Goal: Task Accomplishment & Management: Use online tool/utility

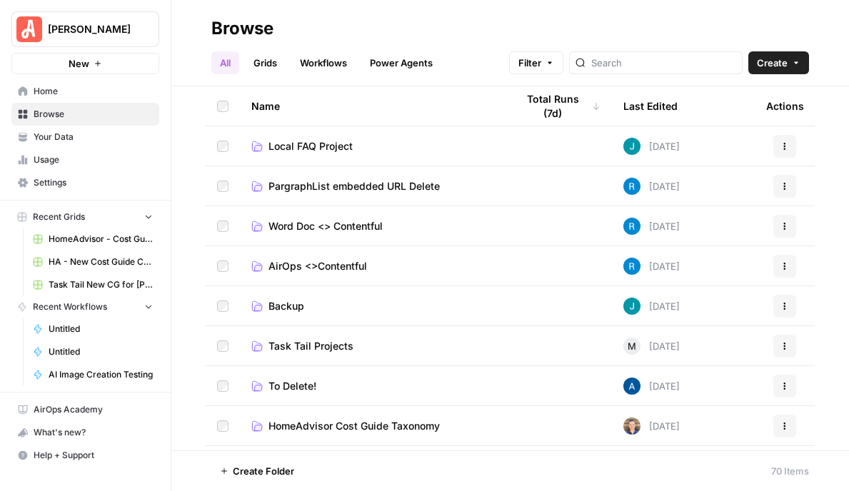
click at [103, 258] on span "HA - New Cost Guide Creation Grid" at bounding box center [101, 262] width 104 height 13
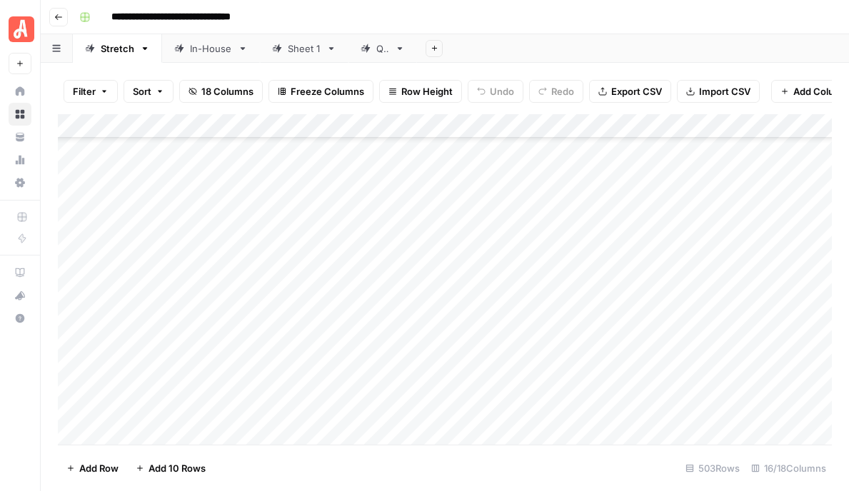
scroll to position [11410, 0]
click at [662, 217] on div "Add Column" at bounding box center [445, 279] width 774 height 330
click at [588, 241] on div "Add Column" at bounding box center [445, 279] width 774 height 330
click at [589, 264] on div "Add Column" at bounding box center [445, 279] width 774 height 330
click at [588, 289] on div "Add Column" at bounding box center [445, 279] width 774 height 330
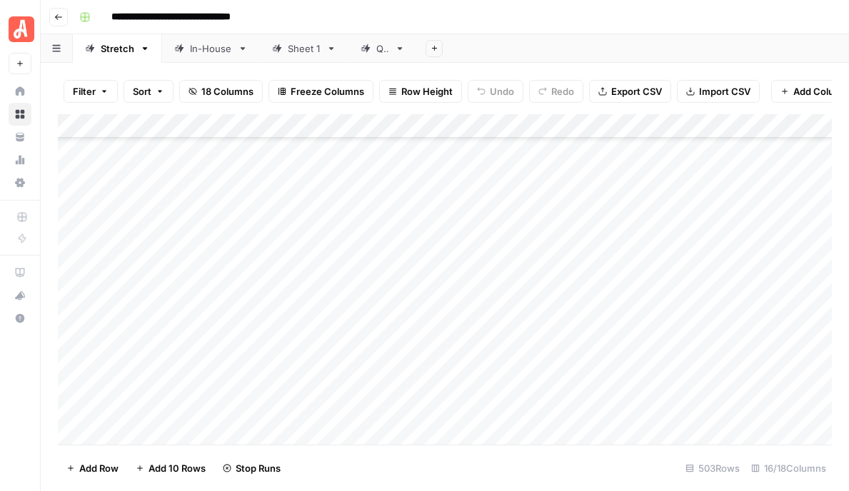
click at [589, 316] on div "Add Column" at bounding box center [445, 279] width 774 height 330
click at [589, 341] on div "Add Column" at bounding box center [445, 279] width 774 height 330
click at [587, 365] on div "Add Column" at bounding box center [445, 279] width 774 height 330
click at [588, 389] on div "Add Column" at bounding box center [445, 279] width 774 height 330
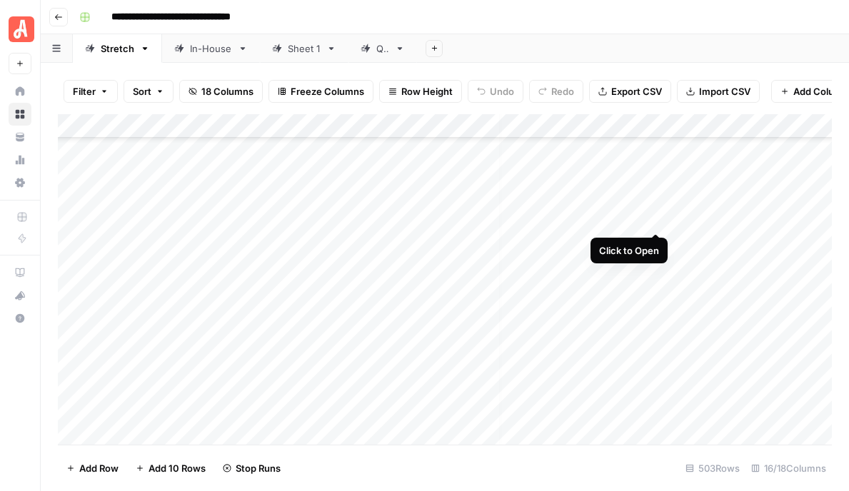
click at [653, 221] on div "Add Column" at bounding box center [445, 279] width 774 height 330
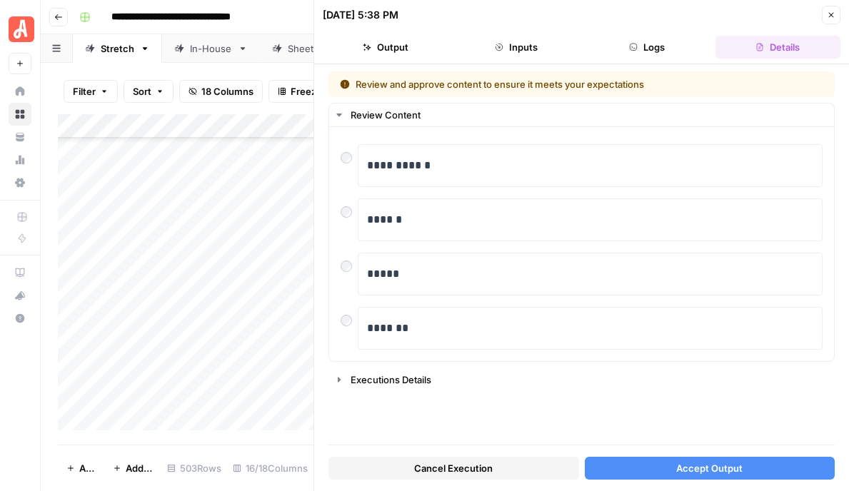
click at [832, 19] on button "Close" at bounding box center [831, 15] width 19 height 19
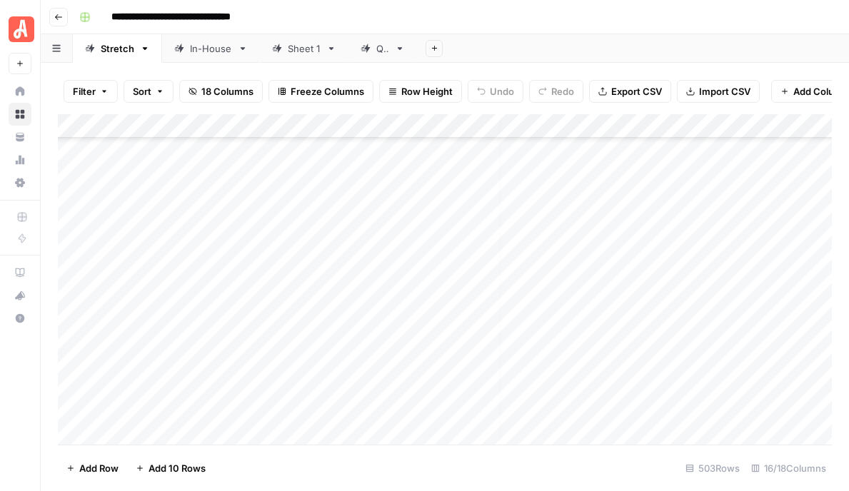
click at [659, 216] on div "Add Column" at bounding box center [445, 279] width 774 height 330
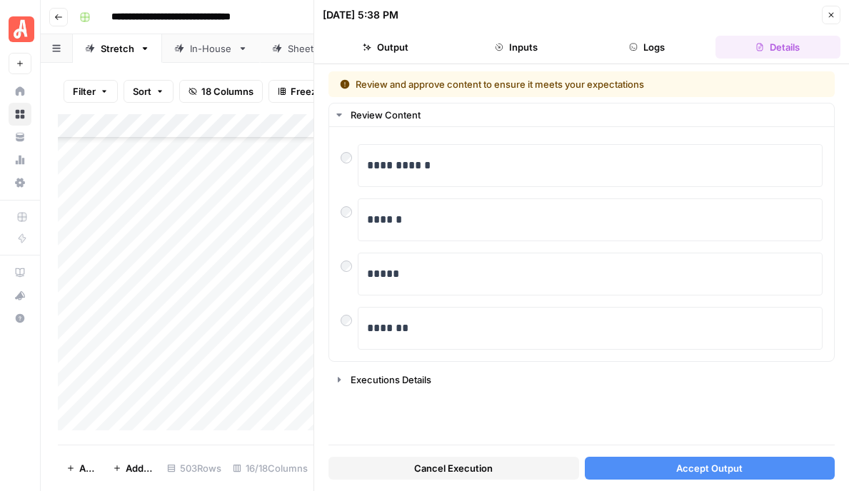
click at [712, 462] on span "Accept Output" at bounding box center [709, 468] width 66 height 14
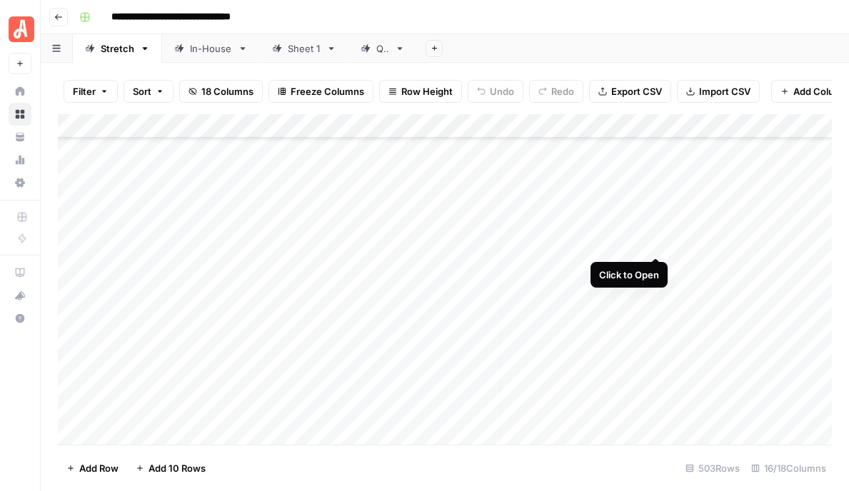
click at [655, 243] on div "Add Column" at bounding box center [445, 279] width 774 height 330
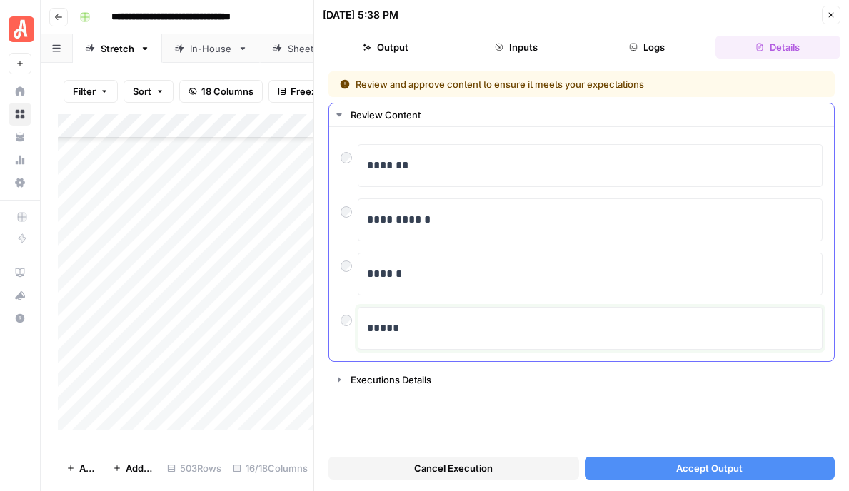
click at [380, 330] on p "*****" at bounding box center [590, 328] width 446 height 19
click at [827, 11] on icon "button" at bounding box center [831, 15] width 9 height 9
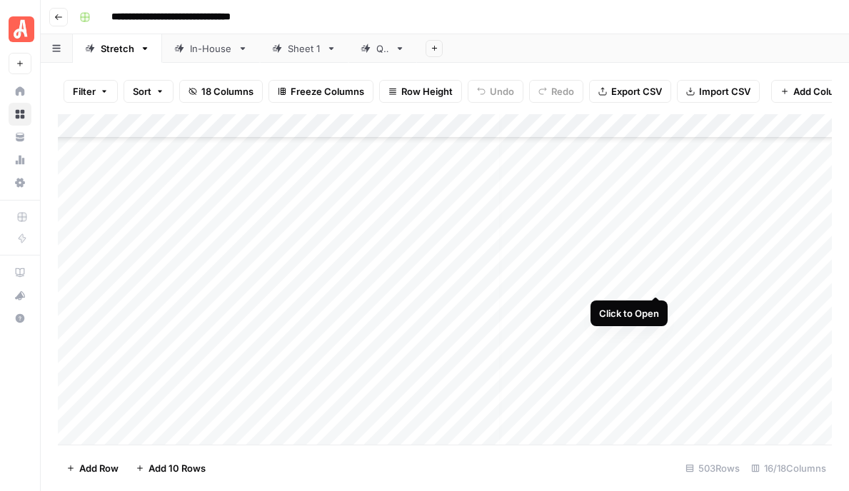
click at [657, 281] on div "Add Column" at bounding box center [445, 279] width 774 height 330
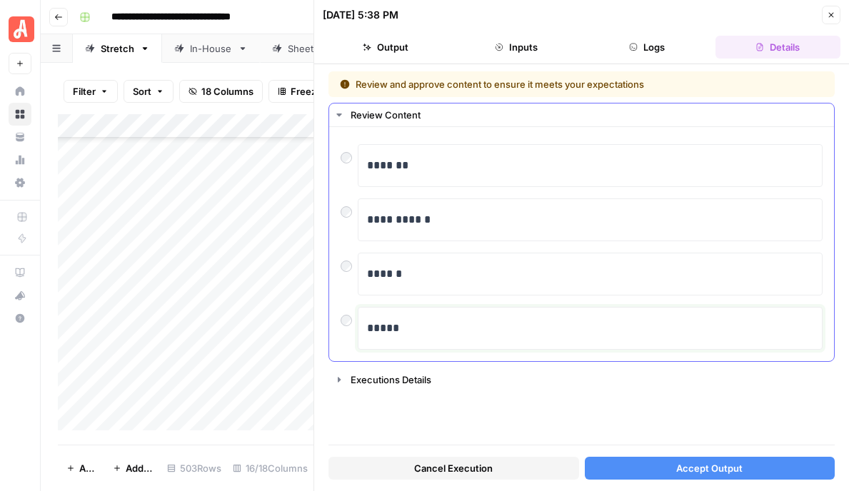
click at [393, 342] on div "*****" at bounding box center [590, 328] width 446 height 30
click at [657, 466] on button "Accept Output" at bounding box center [710, 468] width 251 height 23
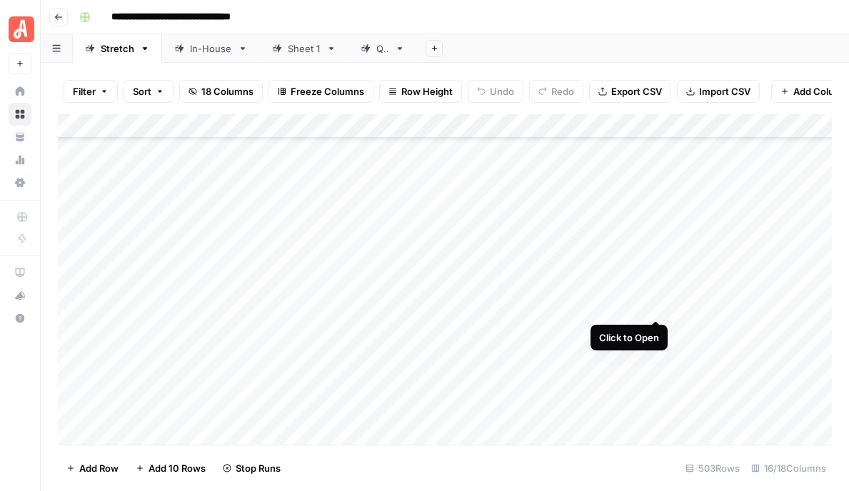
click at [658, 304] on div "Add Column" at bounding box center [445, 279] width 774 height 330
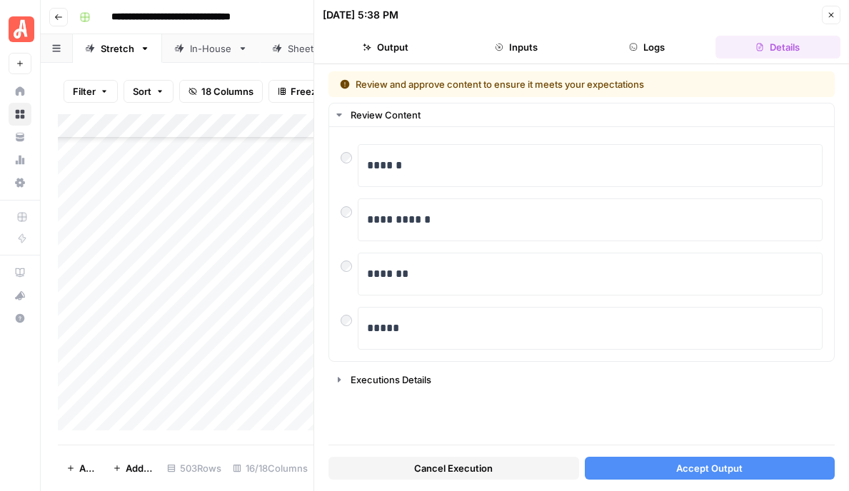
click at [738, 466] on span "Accept Output" at bounding box center [709, 468] width 66 height 14
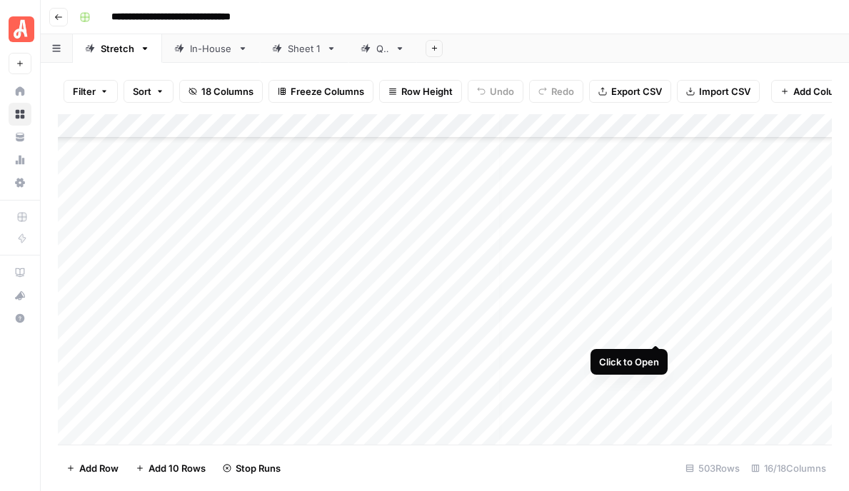
click at [656, 329] on div "Add Column" at bounding box center [445, 279] width 774 height 330
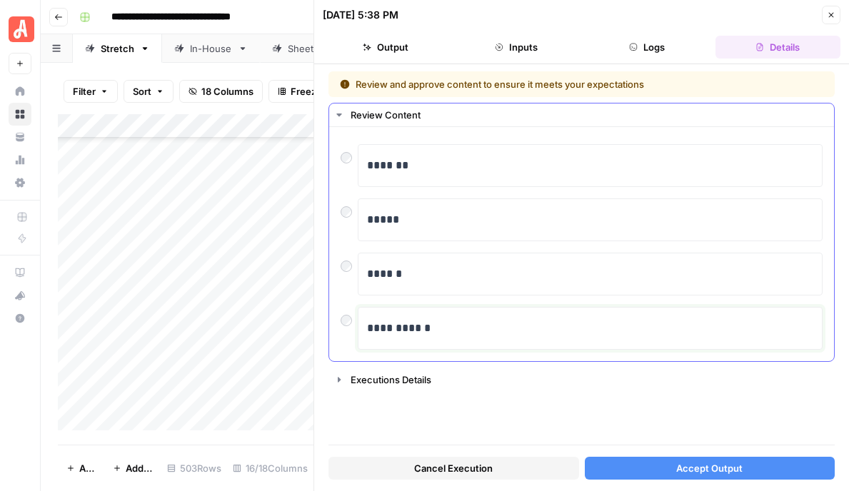
click at [422, 325] on p "**********" at bounding box center [590, 328] width 446 height 19
click at [391, 216] on p "*****" at bounding box center [590, 220] width 446 height 19
click at [339, 212] on div "**********" at bounding box center [581, 244] width 505 height 234
click at [722, 471] on span "Accept Output" at bounding box center [709, 468] width 66 height 14
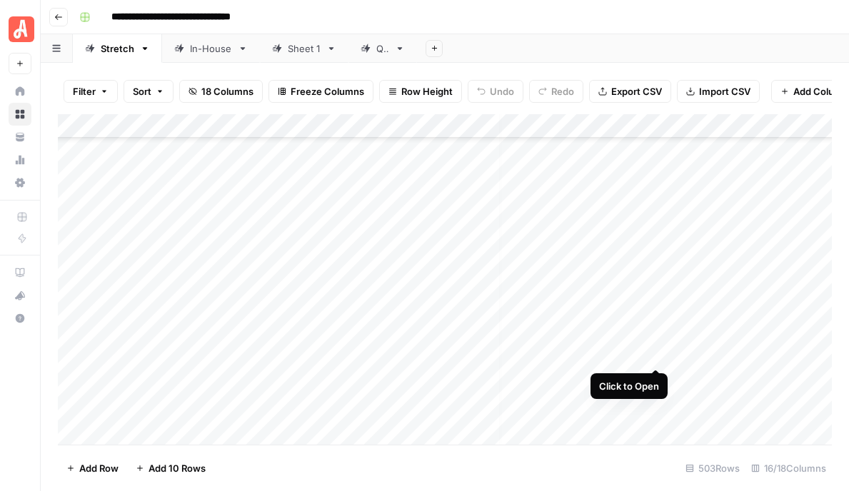
click at [654, 355] on div "Add Column" at bounding box center [445, 279] width 774 height 330
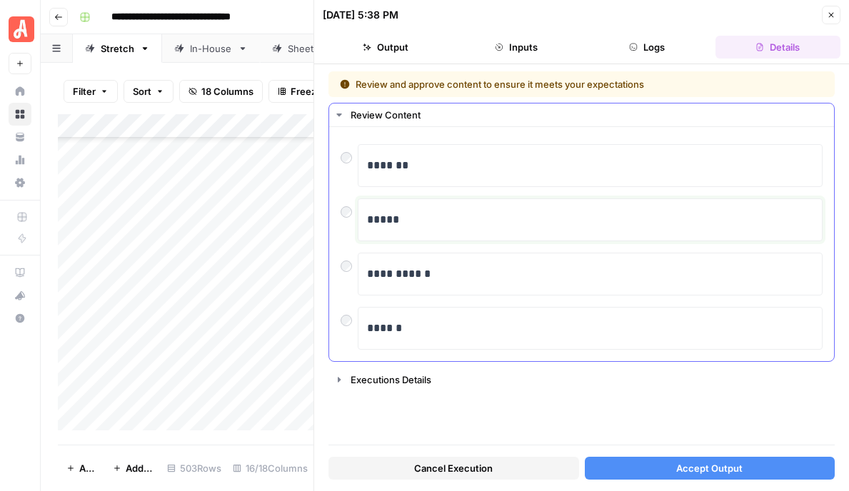
click at [383, 220] on p "*****" at bounding box center [590, 220] width 446 height 19
click at [350, 218] on div at bounding box center [348, 208] width 17 height 20
click at [352, 212] on div at bounding box center [348, 208] width 17 height 20
click at [657, 476] on button "Accept Output" at bounding box center [710, 468] width 251 height 23
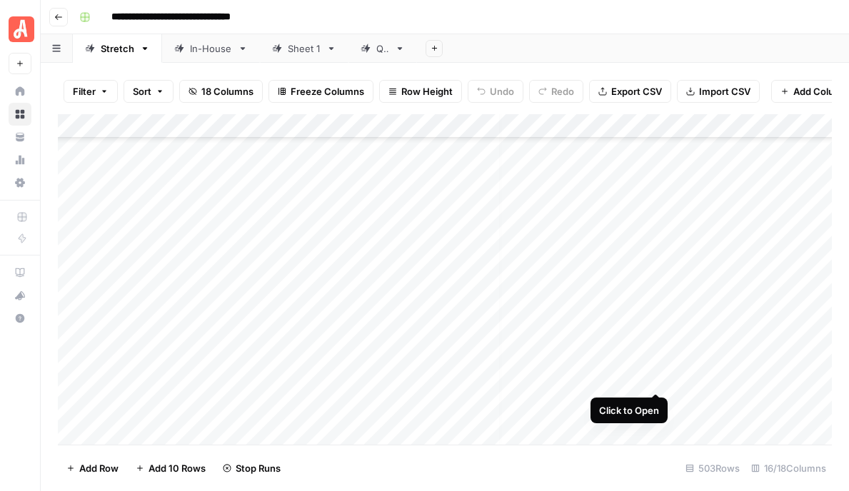
click at [653, 380] on div "Add Column" at bounding box center [445, 279] width 774 height 330
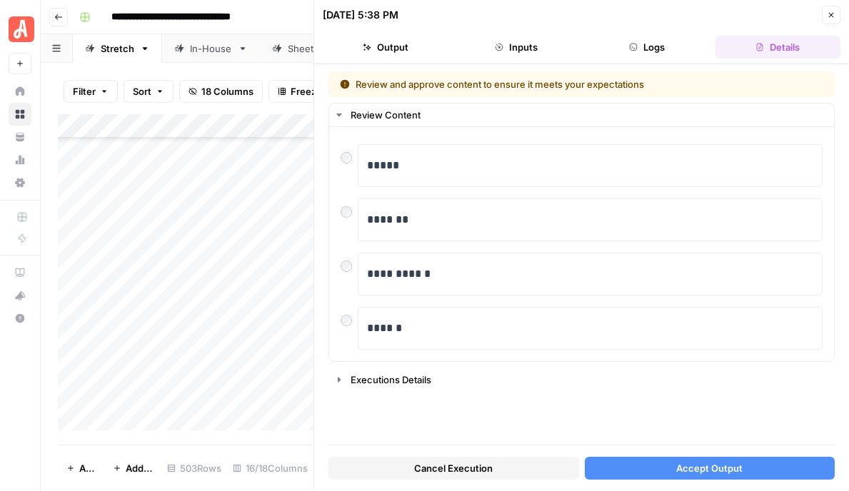
click at [670, 463] on button "Accept Output" at bounding box center [710, 468] width 251 height 23
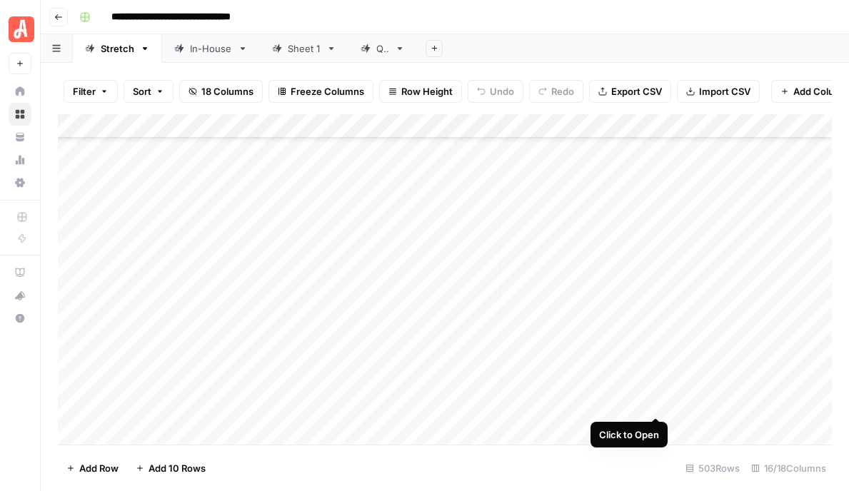
click at [656, 402] on div "Add Column" at bounding box center [445, 279] width 774 height 330
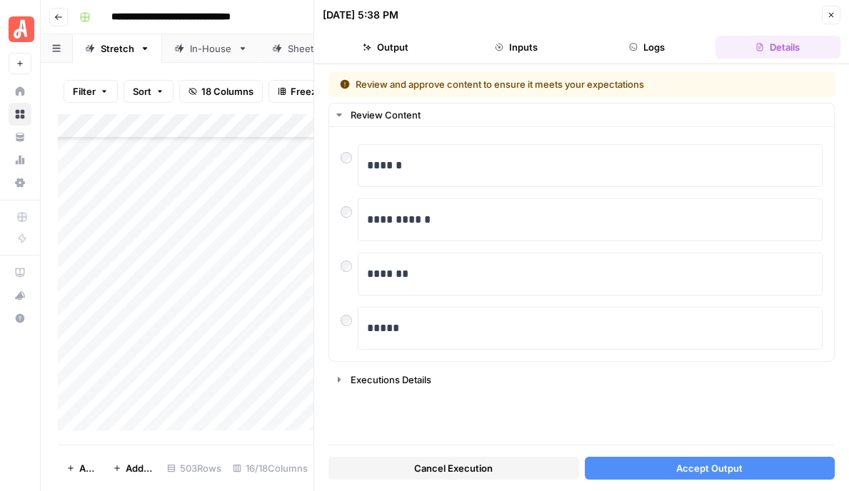
click at [633, 464] on button "Accept Output" at bounding box center [710, 468] width 251 height 23
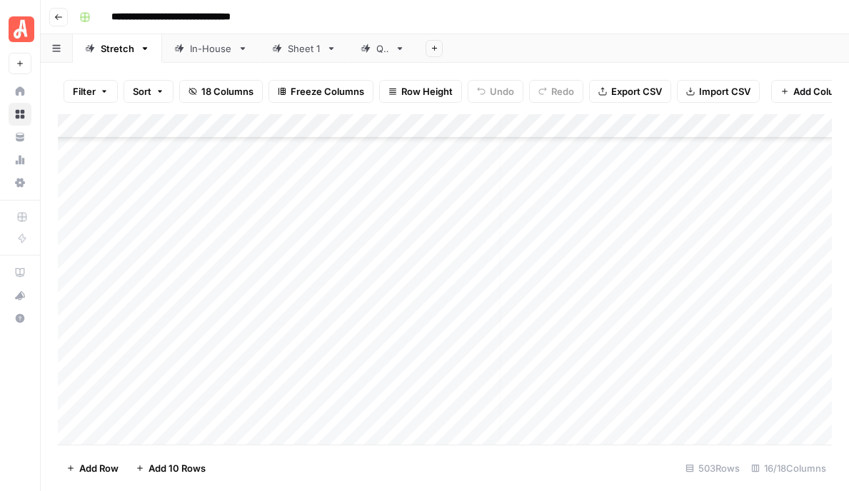
scroll to position [11421, 6]
click at [656, 376] on div "Add Column" at bounding box center [445, 279] width 774 height 330
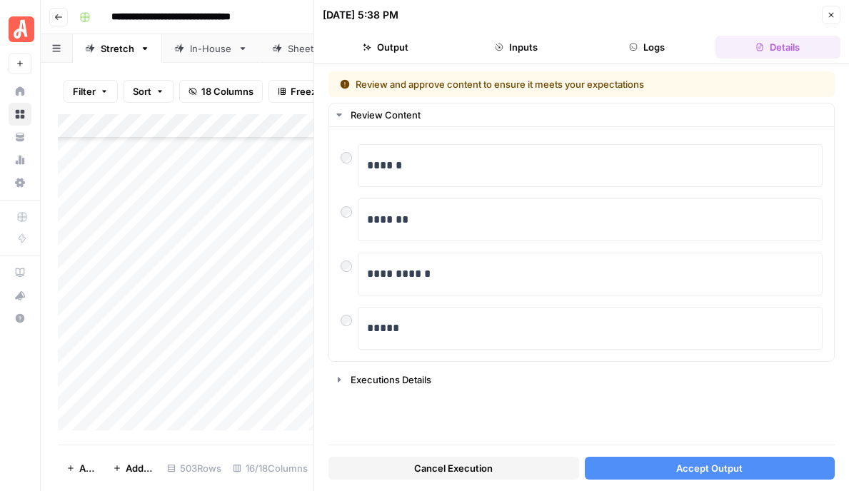
click at [704, 468] on span "Accept Output" at bounding box center [709, 468] width 66 height 14
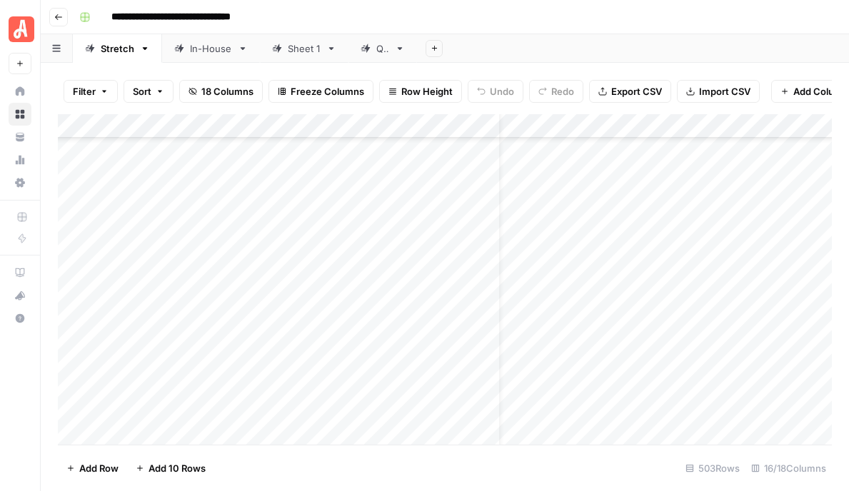
scroll to position [11406, 0]
click at [666, 218] on div "Add Column" at bounding box center [445, 279] width 774 height 330
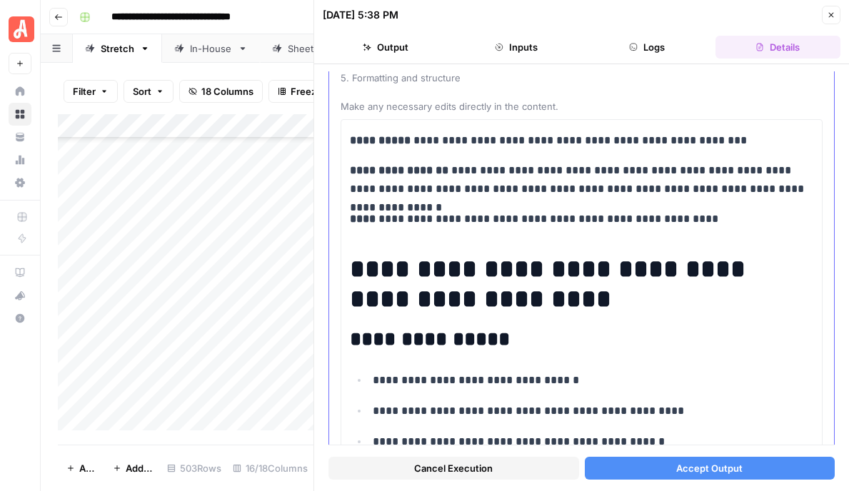
scroll to position [161, 0]
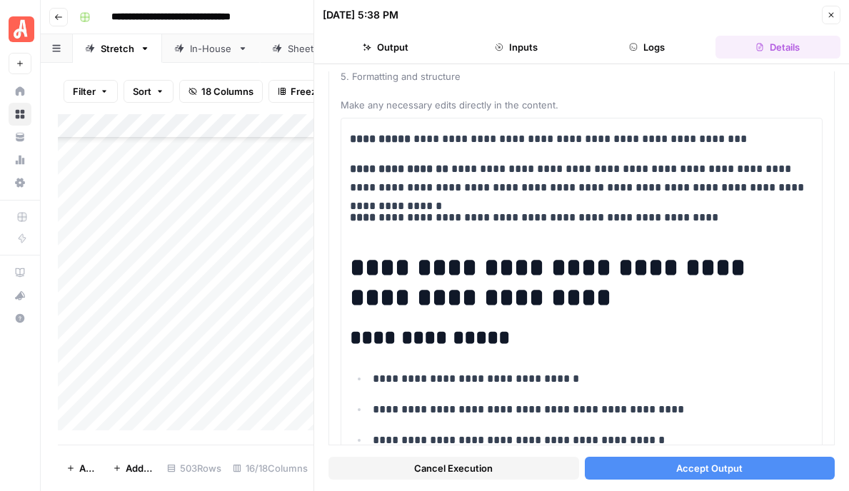
click at [694, 468] on span "Accept Output" at bounding box center [709, 468] width 66 height 14
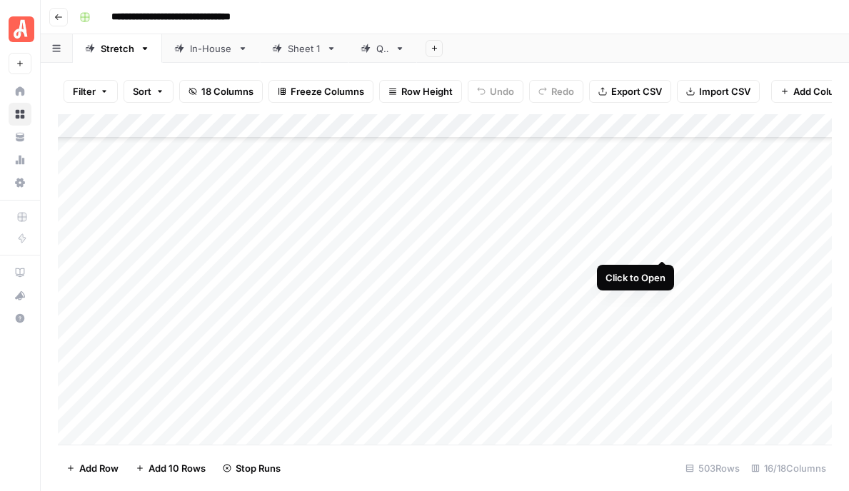
click at [662, 248] on div "Add Column" at bounding box center [445, 279] width 774 height 330
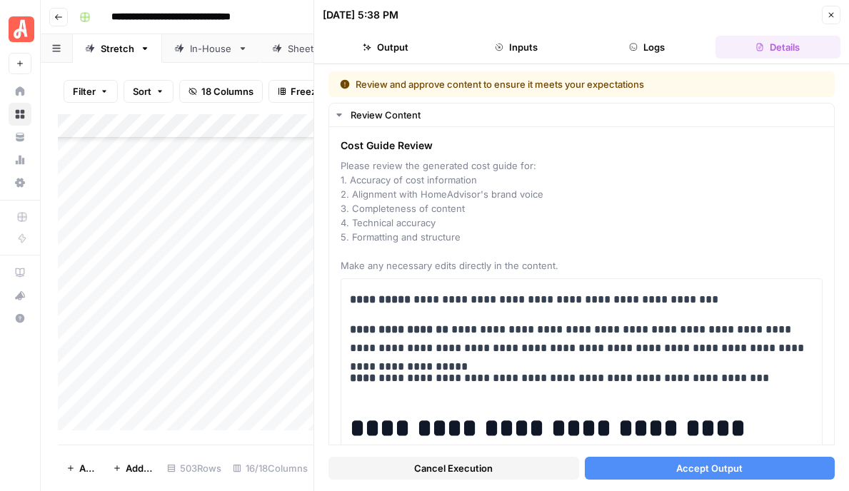
click at [668, 469] on button "Accept Output" at bounding box center [710, 468] width 251 height 23
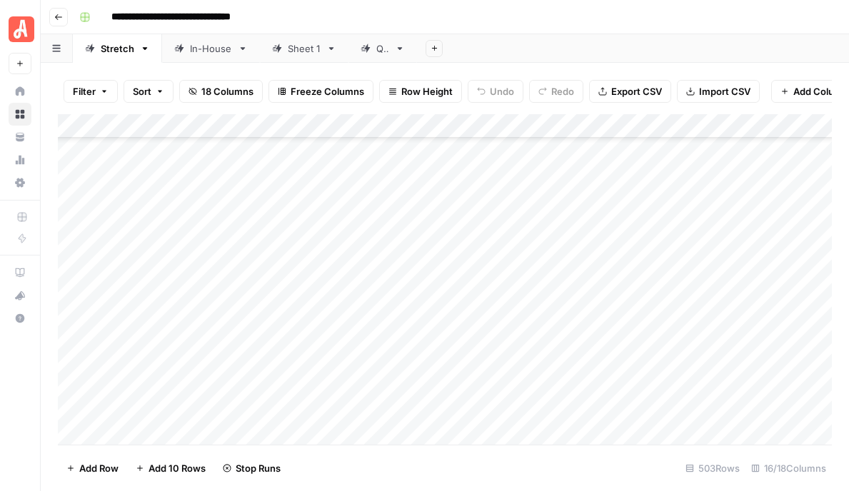
click at [659, 268] on div "Add Column" at bounding box center [445, 279] width 774 height 330
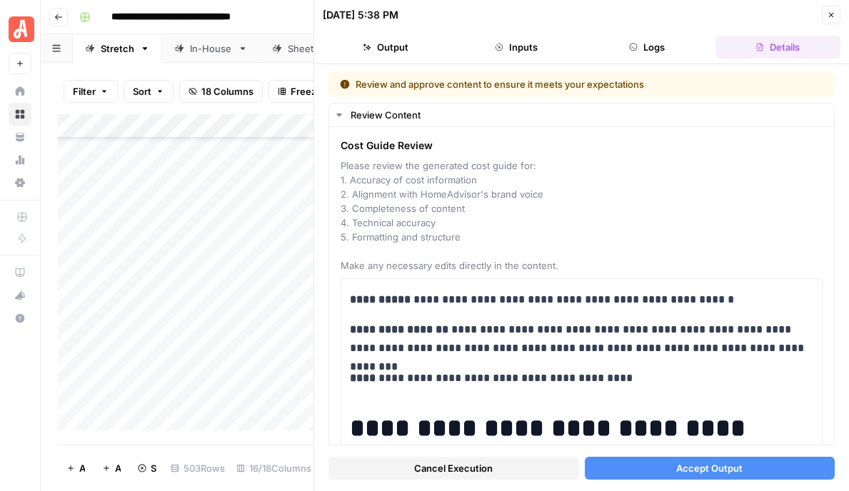
click at [660, 469] on button "Accept Output" at bounding box center [710, 468] width 251 height 23
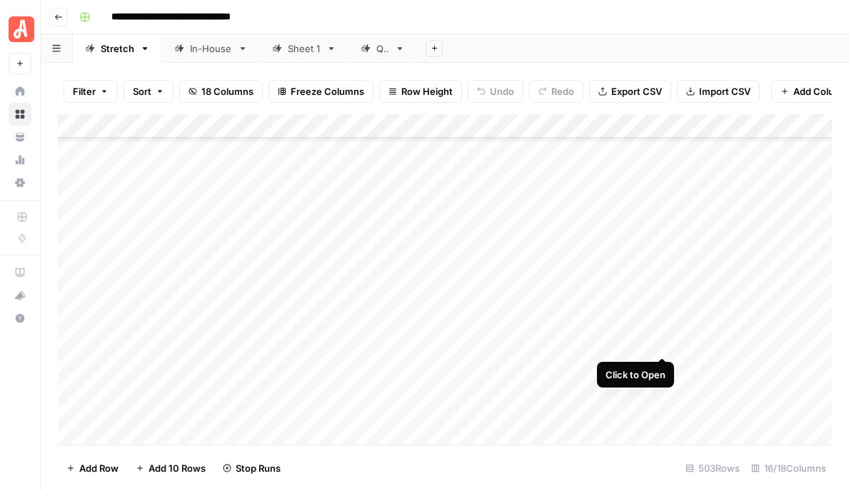
click at [660, 345] on div "Add Column" at bounding box center [445, 279] width 774 height 330
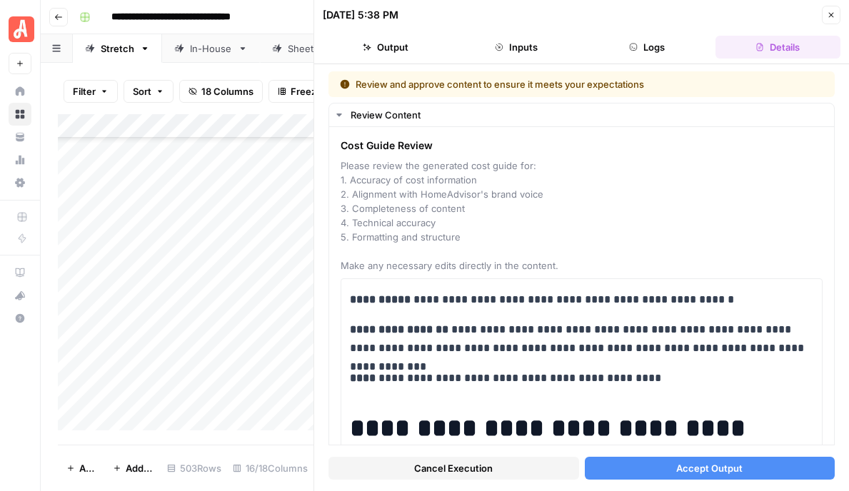
click at [667, 470] on button "Accept Output" at bounding box center [710, 468] width 251 height 23
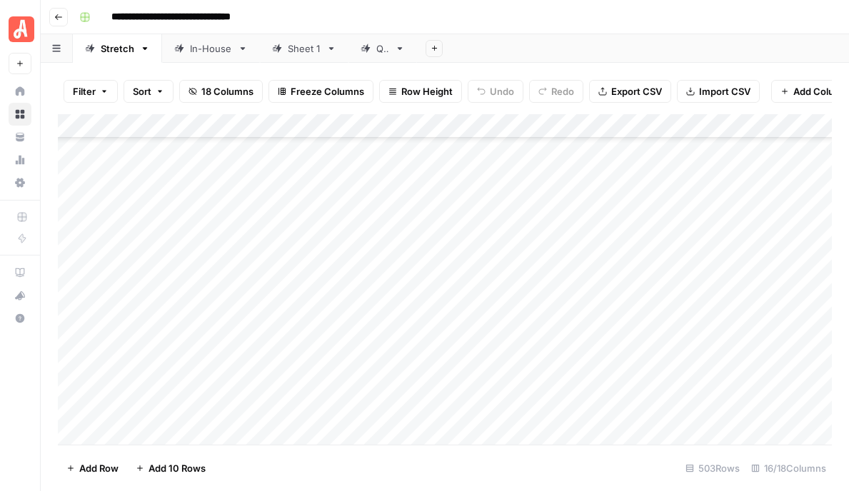
click at [664, 317] on div "Add Column" at bounding box center [445, 279] width 774 height 330
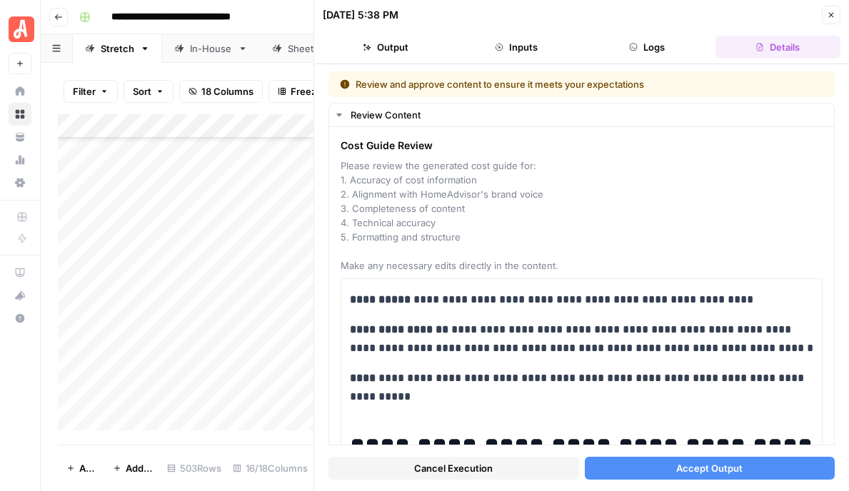
click at [684, 470] on span "Accept Output" at bounding box center [709, 468] width 66 height 14
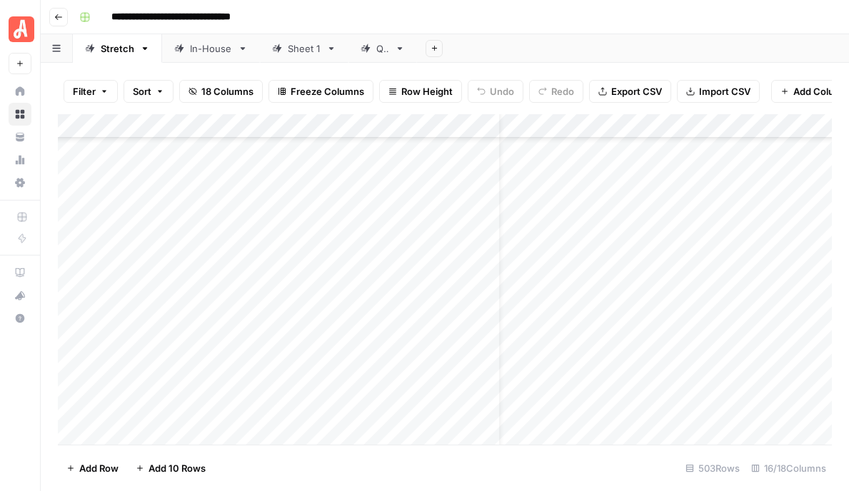
scroll to position [11469, 0]
click at [663, 227] on div "Add Column" at bounding box center [445, 279] width 774 height 330
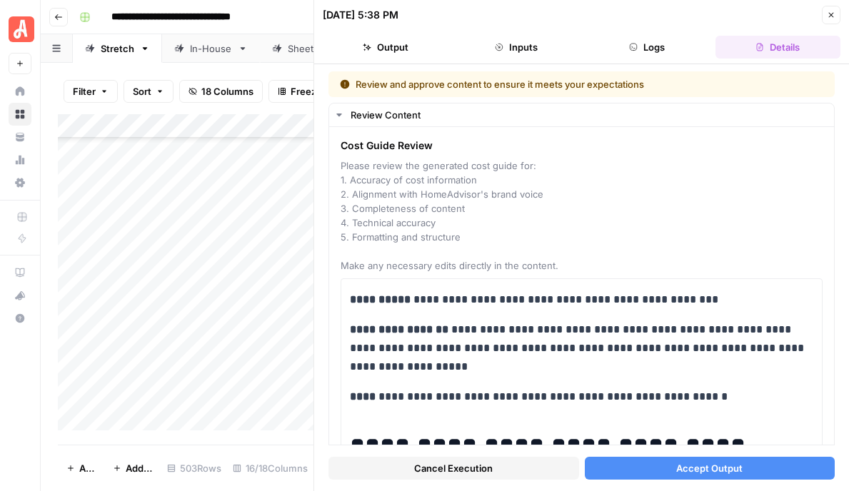
click at [724, 468] on span "Accept Output" at bounding box center [709, 468] width 66 height 14
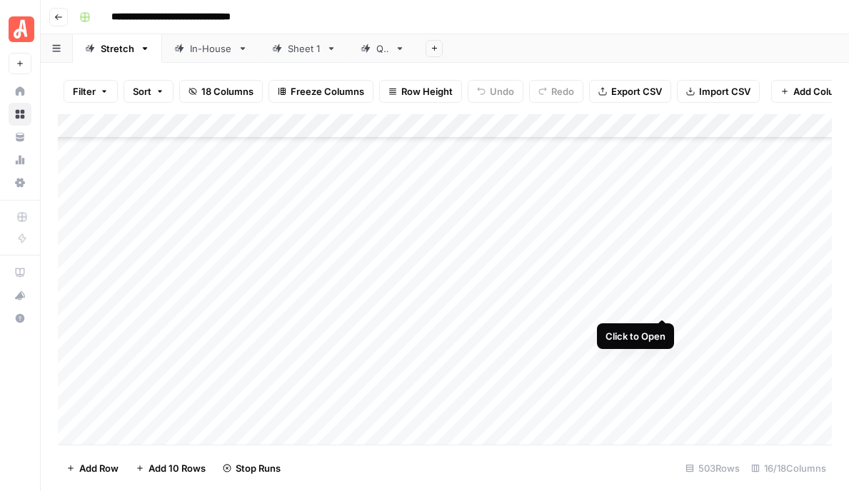
click at [665, 303] on div "Add Column" at bounding box center [445, 279] width 774 height 330
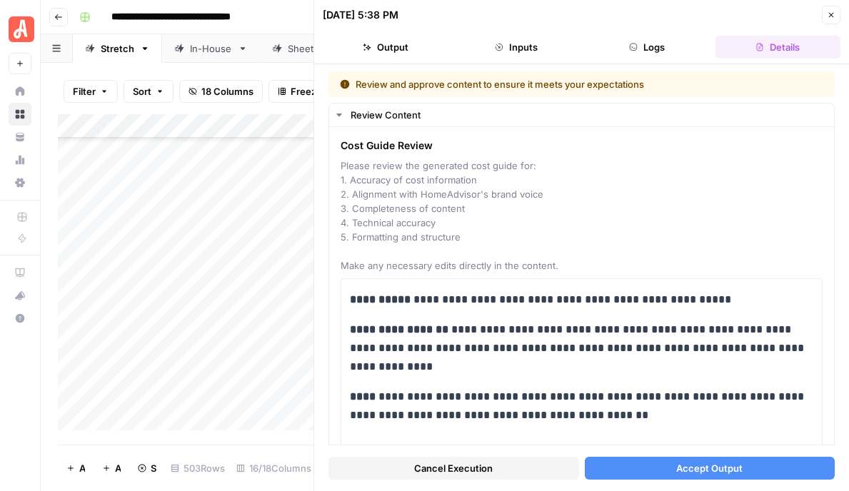
click at [686, 468] on span "Accept Output" at bounding box center [709, 468] width 66 height 14
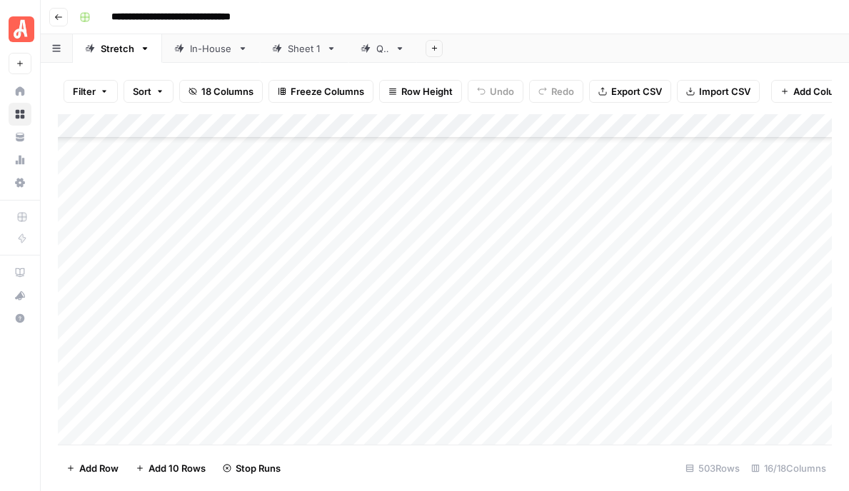
click at [660, 328] on div "Add Column" at bounding box center [445, 279] width 774 height 330
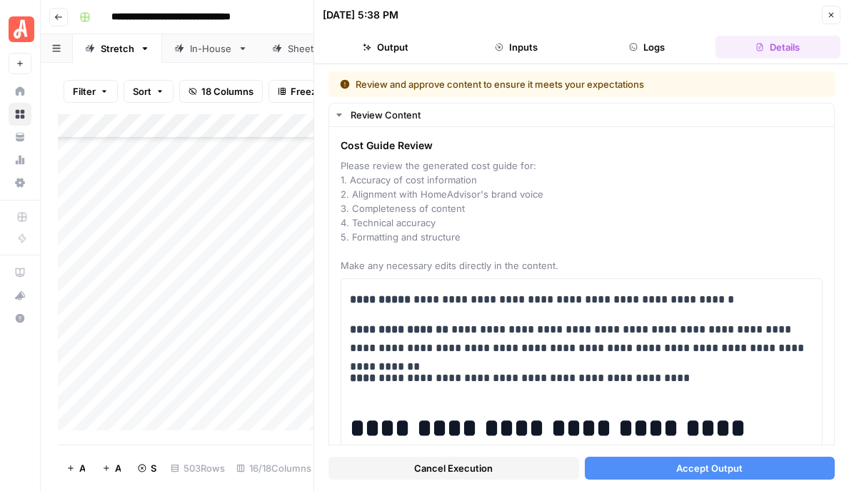
click at [639, 473] on button "Accept Output" at bounding box center [710, 468] width 251 height 23
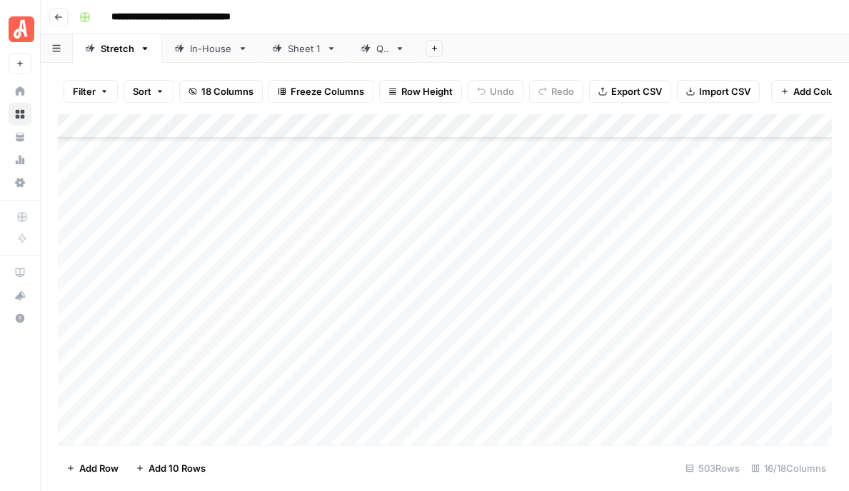
scroll to position [11397, 1]
click at [74, 231] on div "Add Column" at bounding box center [445, 279] width 774 height 330
click at [72, 256] on div "Add Column" at bounding box center [445, 279] width 774 height 330
click at [74, 277] on div "Add Column" at bounding box center [445, 279] width 774 height 330
click at [74, 306] on div "Add Column" at bounding box center [445, 279] width 774 height 330
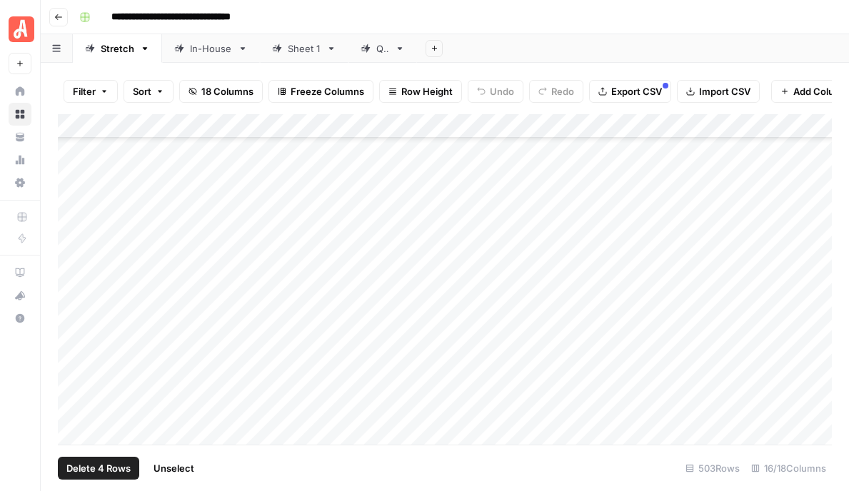
click at [74, 329] on div "Add Column" at bounding box center [445, 279] width 774 height 330
click at [74, 353] on div "Add Column" at bounding box center [445, 279] width 774 height 330
click at [74, 373] on div "Add Column" at bounding box center [445, 279] width 774 height 330
click at [74, 400] on div "Add Column" at bounding box center [445, 279] width 774 height 330
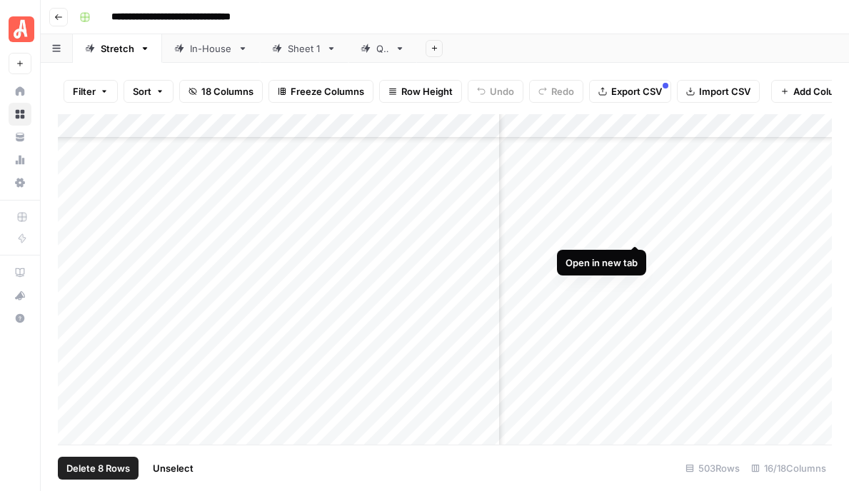
click at [635, 231] on div "Add Column" at bounding box center [445, 279] width 774 height 330
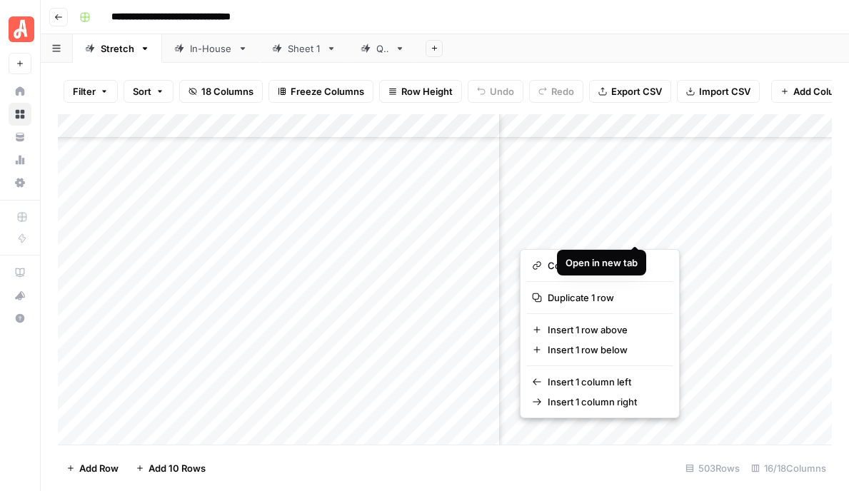
click at [637, 232] on button "button" at bounding box center [584, 230] width 129 height 25
click at [599, 228] on button "button" at bounding box center [584, 230] width 129 height 25
click at [615, 223] on button "button" at bounding box center [584, 230] width 129 height 25
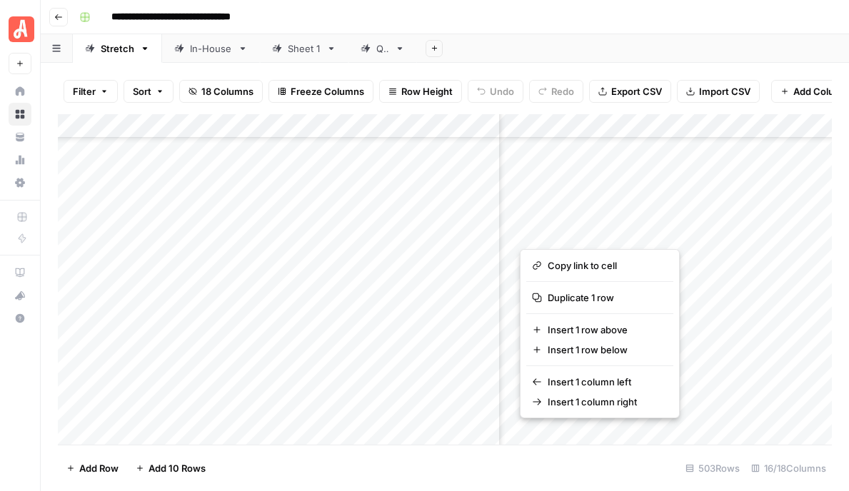
click at [615, 223] on button "button" at bounding box center [584, 230] width 129 height 25
click at [637, 230] on button "button" at bounding box center [584, 230] width 129 height 25
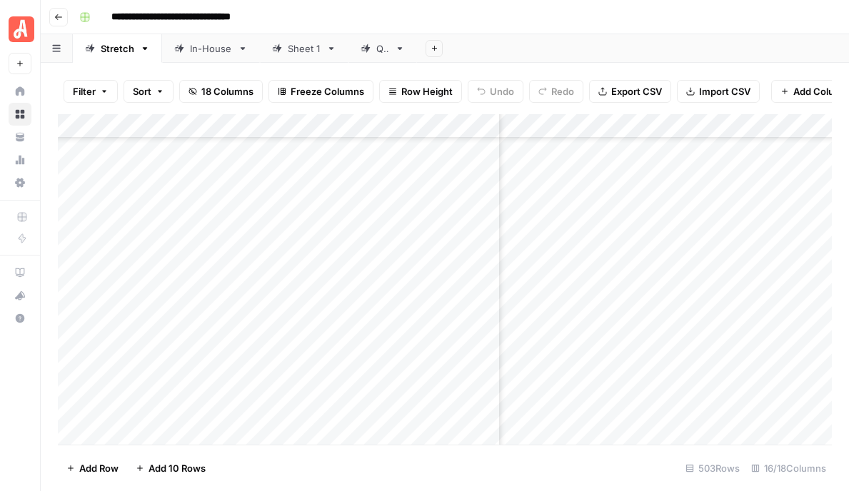
click at [664, 59] on div "Add Sheet" at bounding box center [633, 48] width 432 height 29
click at [635, 229] on div "Add Column" at bounding box center [445, 279] width 774 height 330
click at [614, 251] on div "Add Column" at bounding box center [445, 279] width 774 height 330
click at [635, 254] on div "Add Column" at bounding box center [445, 279] width 774 height 330
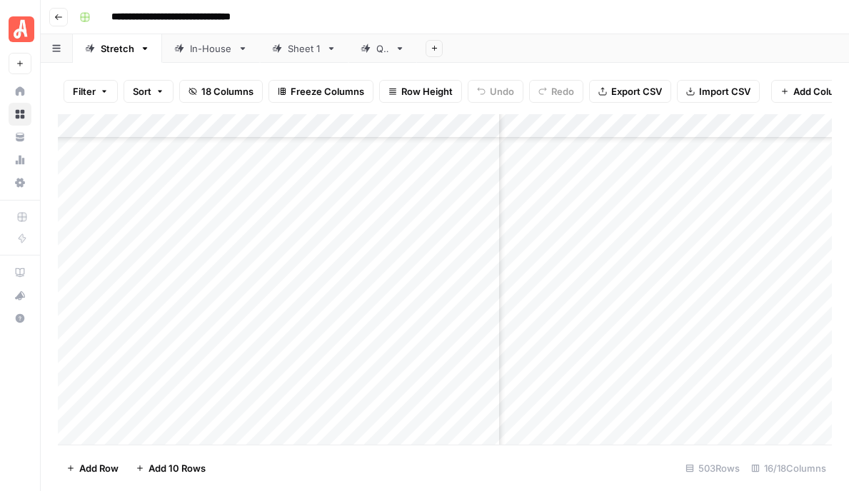
click at [594, 277] on div "Add Column" at bounding box center [445, 279] width 774 height 330
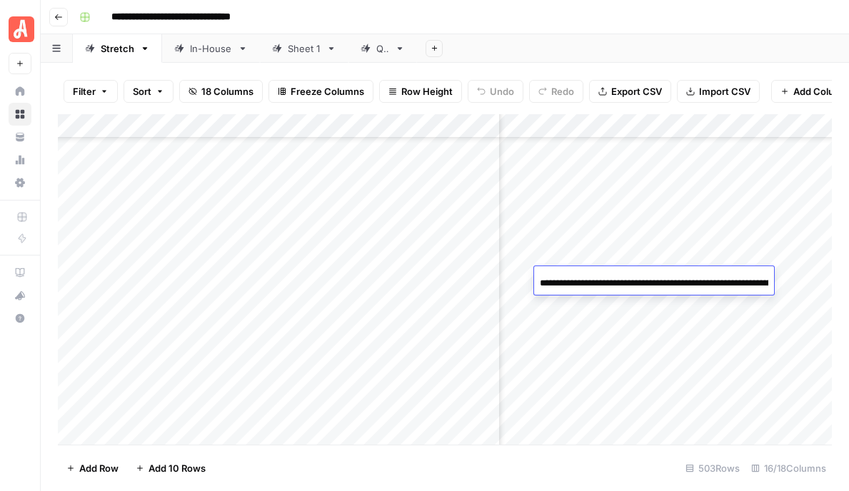
scroll to position [0, 206]
click at [594, 277] on input "**********" at bounding box center [654, 283] width 228 height 17
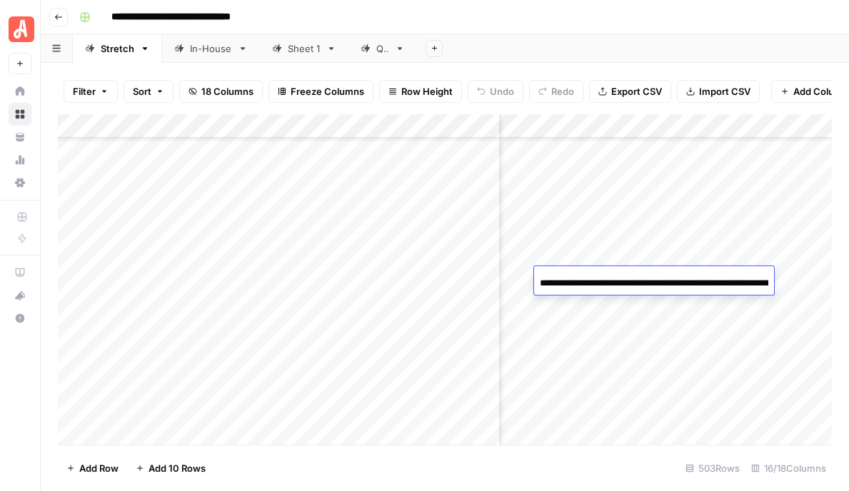
click at [650, 301] on div "Add Column" at bounding box center [445, 279] width 774 height 330
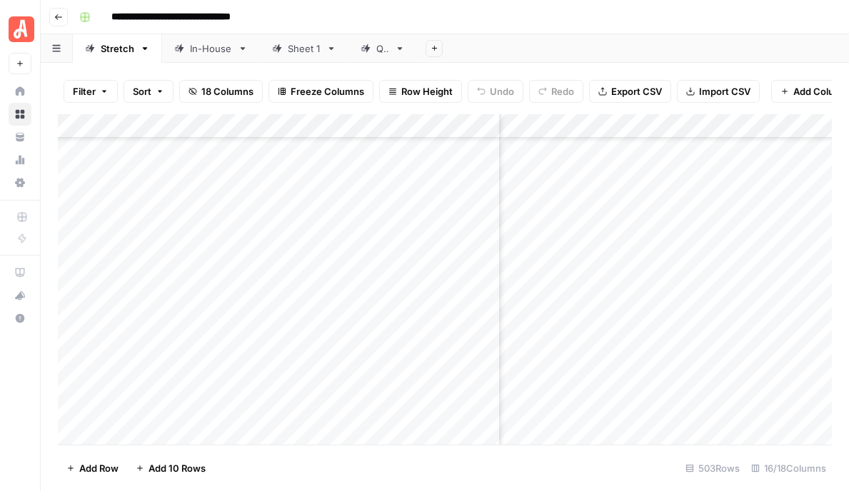
scroll to position [11415, 584]
click at [720, 310] on div "Add Column" at bounding box center [445, 279] width 774 height 330
click at [717, 334] on div "Add Column" at bounding box center [445, 279] width 774 height 330
click at [675, 353] on div "Add Column" at bounding box center [445, 279] width 774 height 330
click at [722, 357] on div "Add Column" at bounding box center [445, 279] width 774 height 330
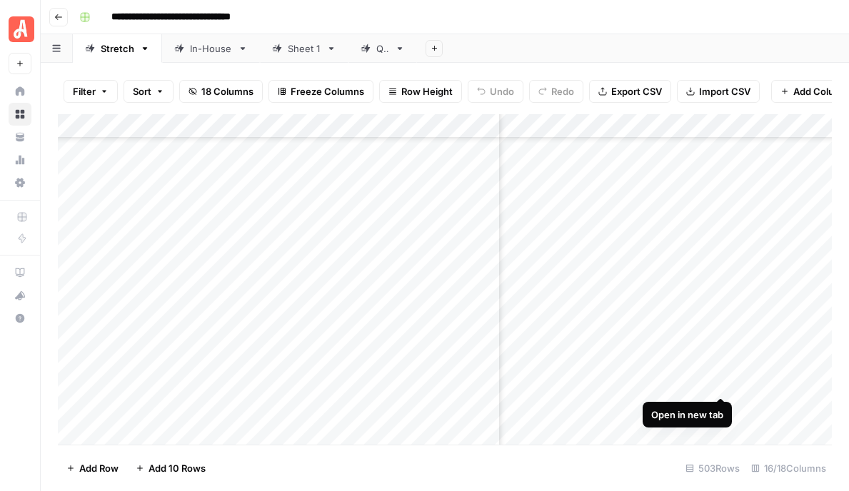
click at [726, 382] on div "Add Column" at bounding box center [445, 279] width 774 height 330
